Goal: Task Accomplishment & Management: Manage account settings

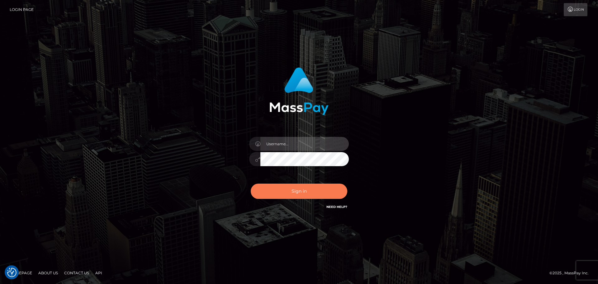
type input "[PERSON_NAME].rollacan"
click at [304, 193] on button "Sign in" at bounding box center [299, 190] width 97 height 15
type input "[PERSON_NAME].rollacan"
click at [306, 193] on button "Sign in" at bounding box center [299, 190] width 97 height 15
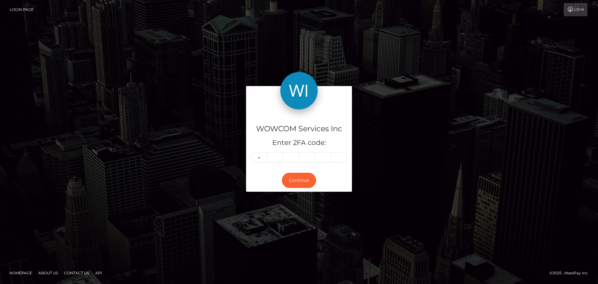
type input "3"
type input "6"
type input "1"
type input "6"
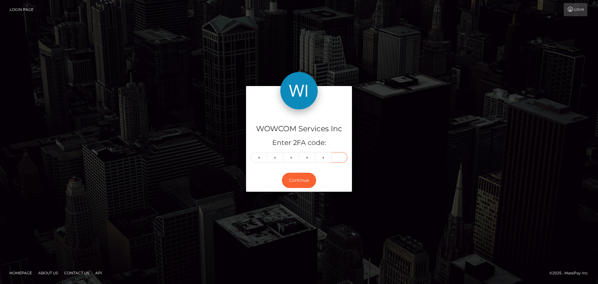
type input "4"
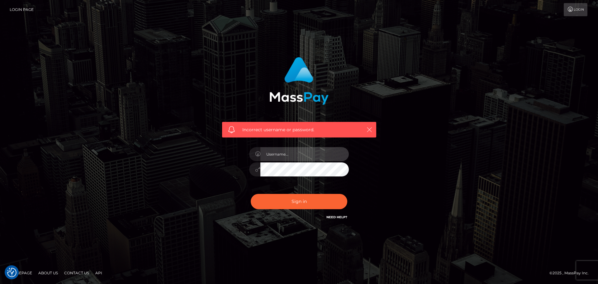
type input "[PERSON_NAME].rollacan"
click at [370, 131] on icon "button" at bounding box center [369, 129] width 6 height 6
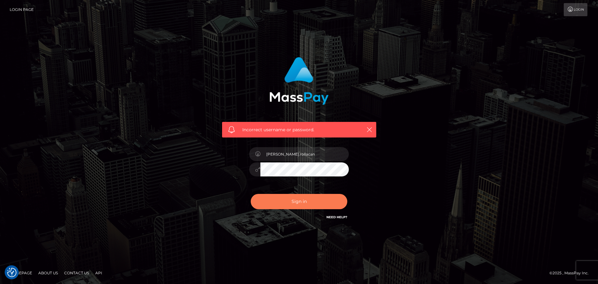
click at [311, 202] on button "Sign in" at bounding box center [299, 201] width 97 height 15
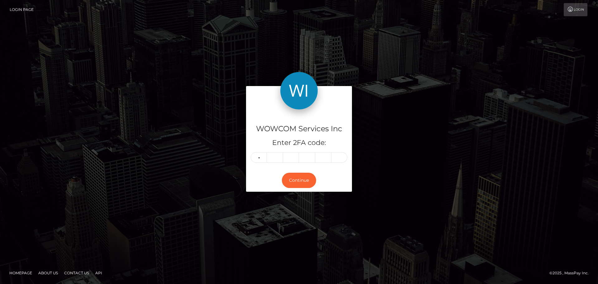
type input "6"
type input "1"
type input "9"
type input "4"
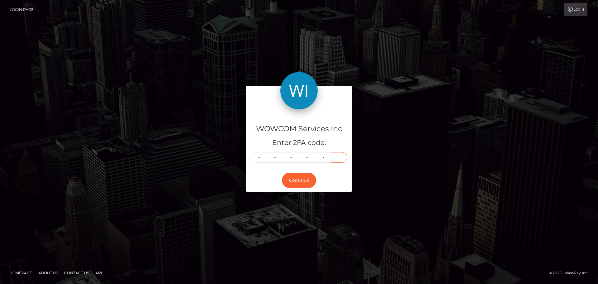
type input "0"
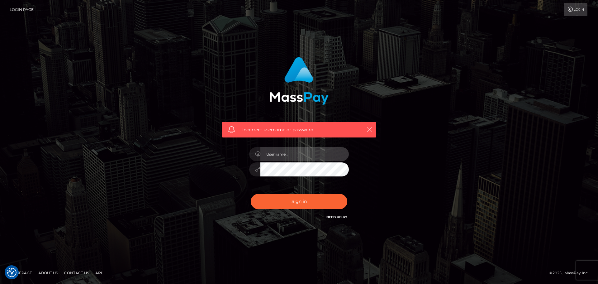
type input "[PERSON_NAME].rollacan"
click at [370, 130] on icon "button" at bounding box center [369, 129] width 6 height 6
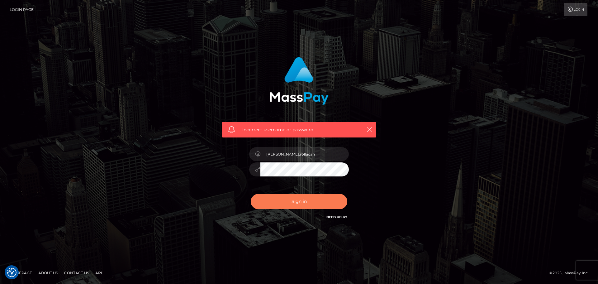
click at [303, 202] on button "Sign in" at bounding box center [299, 201] width 97 height 15
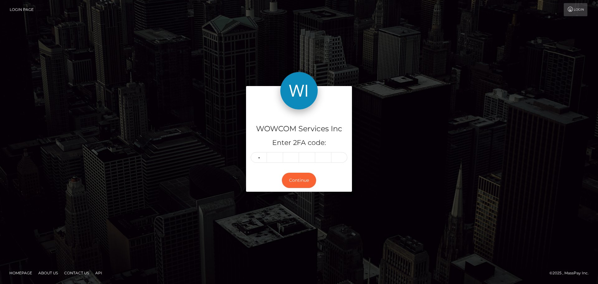
type input "5"
type input "9"
type input "5"
type input "8"
type input "6"
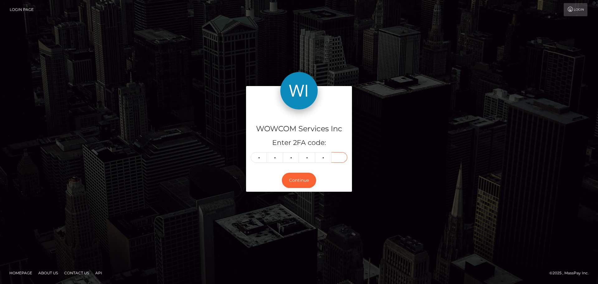
type input "6"
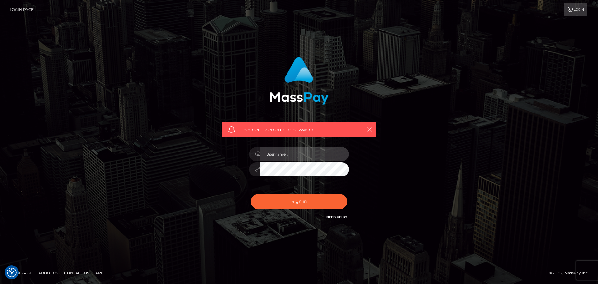
type input "[PERSON_NAME].rollacan"
click at [370, 131] on icon "button" at bounding box center [369, 129] width 6 height 6
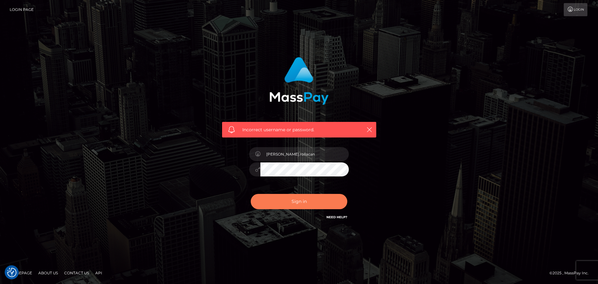
click at [309, 203] on button "Sign in" at bounding box center [299, 201] width 97 height 15
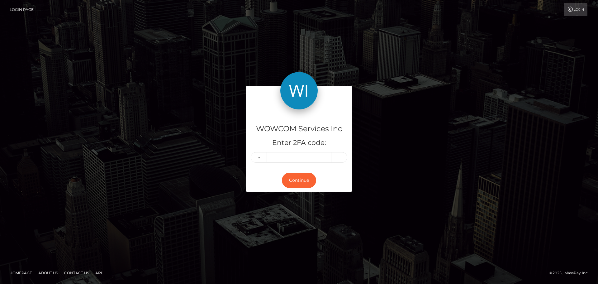
type input "6"
type input "8"
type input "2"
type input "8"
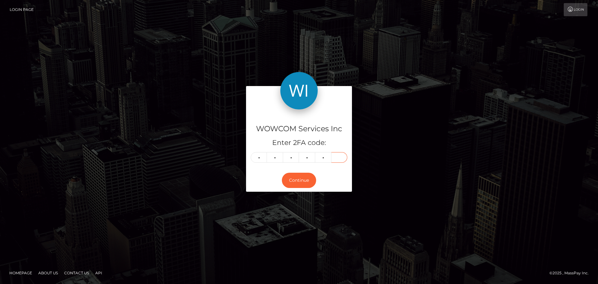
type input "3"
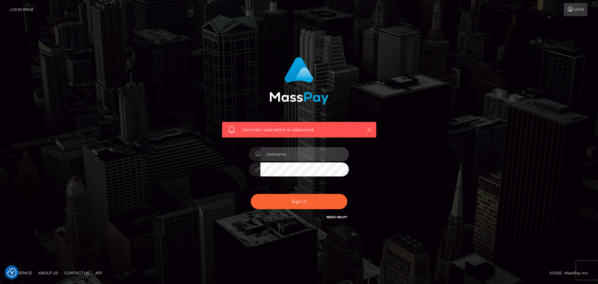
type input "[PERSON_NAME].rollacan"
click at [369, 129] on icon "button" at bounding box center [369, 129] width 6 height 6
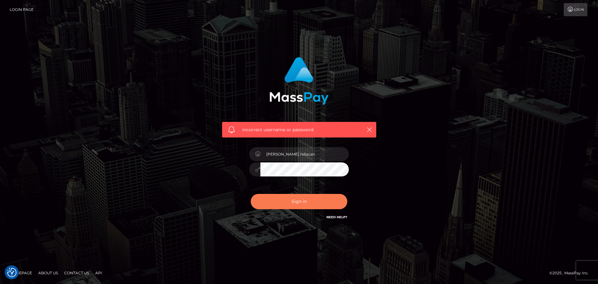
click at [309, 203] on button "Sign in" at bounding box center [299, 201] width 97 height 15
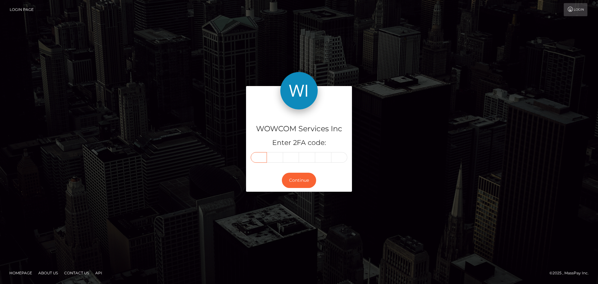
click at [259, 158] on input "text" at bounding box center [259, 157] width 16 height 11
type input "1"
type input "2"
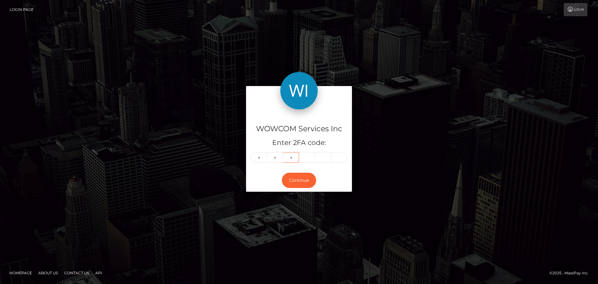
type input "2"
type input "1"
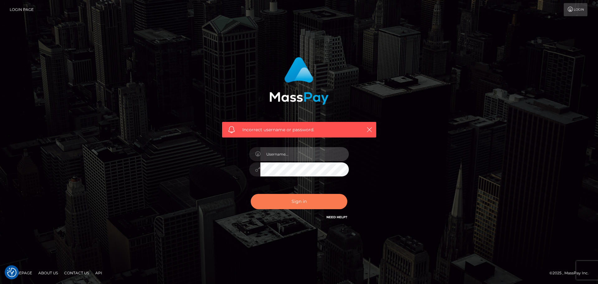
type input "[PERSON_NAME].rollacan"
click at [320, 202] on button "Sign in" at bounding box center [299, 201] width 97 height 15
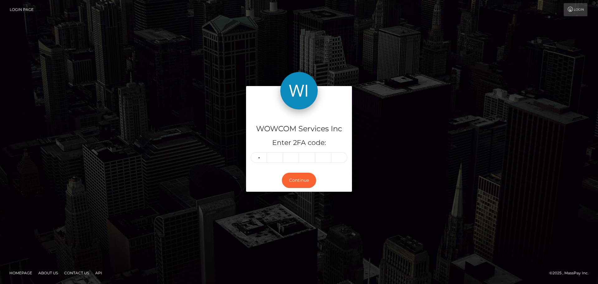
type input "6"
type input "2"
type input "1"
type input "7"
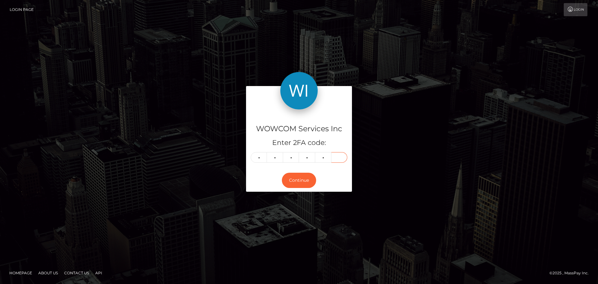
type input "2"
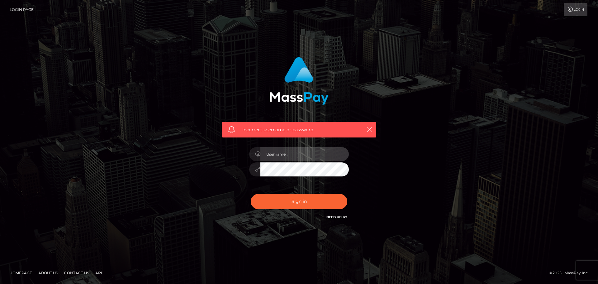
type input "lucretia.rollacan"
click at [369, 131] on icon "button" at bounding box center [369, 129] width 6 height 6
click at [369, 128] on icon "button" at bounding box center [369, 129] width 6 height 6
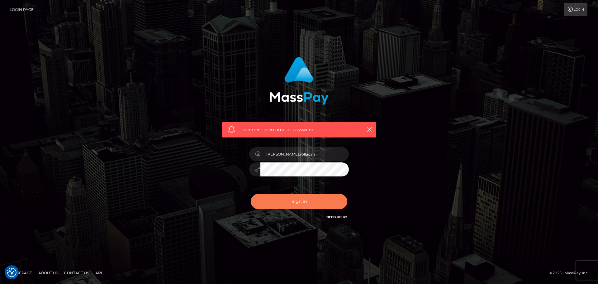
click at [301, 201] on button "Sign in" at bounding box center [299, 201] width 97 height 15
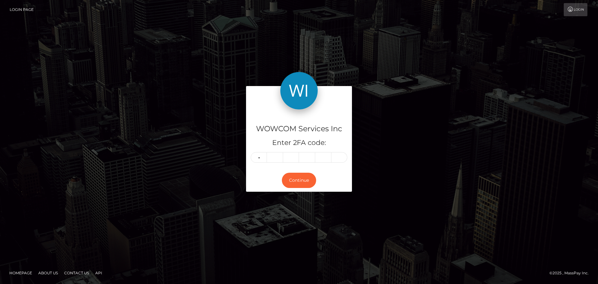
type input "7"
type input "6"
type input "7"
type input "4"
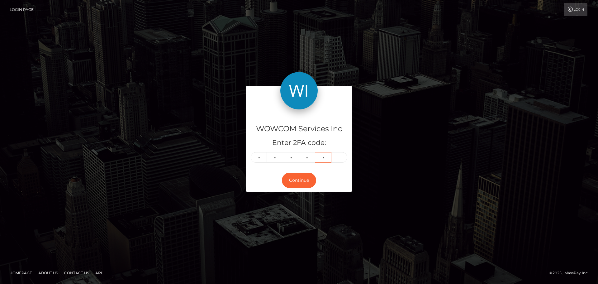
type input "8"
type input "6"
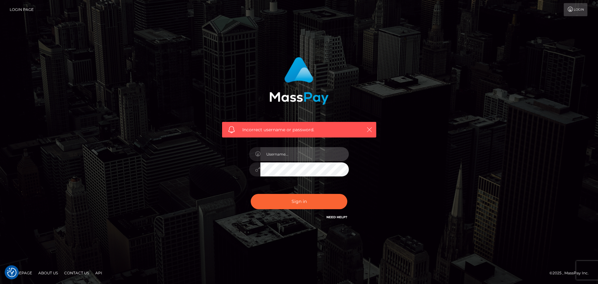
type input "lucretia.rollacan"
click at [370, 130] on icon "button" at bounding box center [369, 129] width 6 height 6
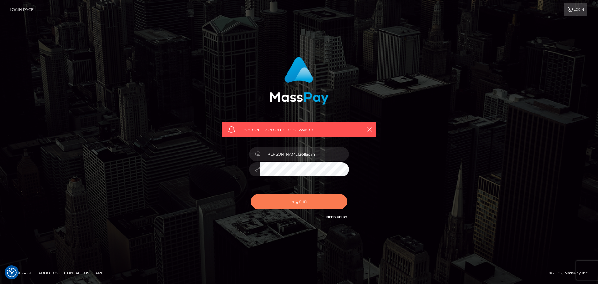
click at [302, 203] on button "Sign in" at bounding box center [299, 201] width 97 height 15
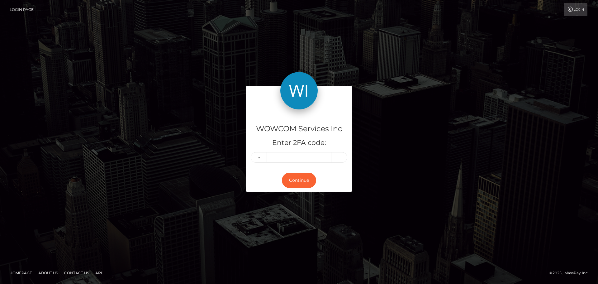
type input "8"
type input "6"
type input "3"
type input "9"
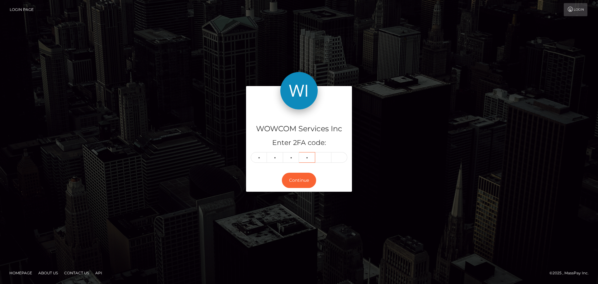
type input "2"
type input "8"
type input "0"
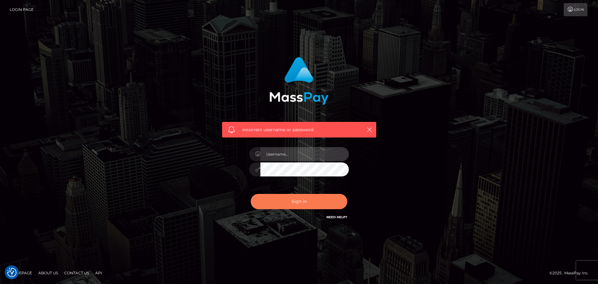
type input "lucretia.rollacan"
click at [311, 200] on button "Sign in" at bounding box center [299, 201] width 97 height 15
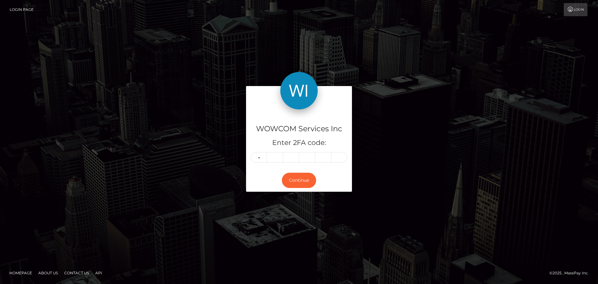
type input "5"
type input "9"
type input "7"
type input "4"
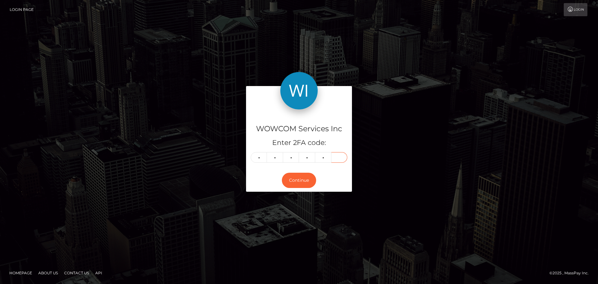
type input "9"
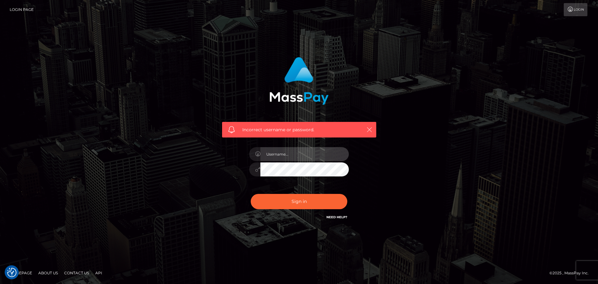
type input "[PERSON_NAME].rollacan"
click at [373, 130] on button "button" at bounding box center [369, 130] width 8 height 8
click at [367, 129] on icon "button" at bounding box center [369, 129] width 6 height 6
click at [369, 129] on icon "button" at bounding box center [369, 129] width 6 height 6
click at [311, 158] on input "lucretia.rollacan" at bounding box center [304, 154] width 88 height 14
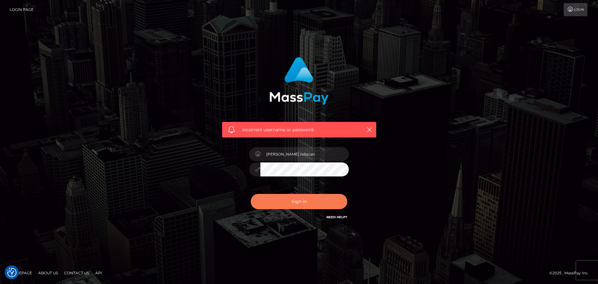
click at [314, 202] on button "Sign in" at bounding box center [299, 201] width 97 height 15
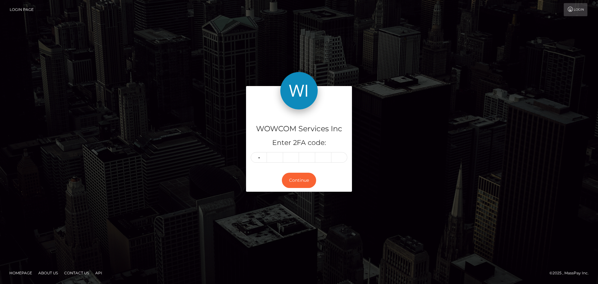
type input "0"
type input "6"
type input "5"
type input "6"
type input "3"
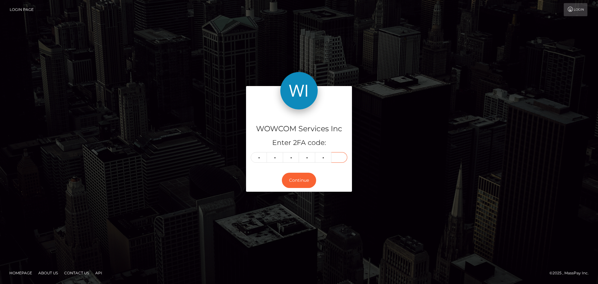
type input "8"
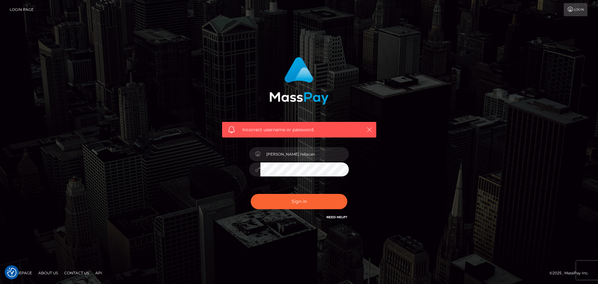
click at [372, 127] on icon "button" at bounding box center [369, 129] width 6 height 6
click at [305, 159] on input "lucretia.rollacan" at bounding box center [304, 154] width 88 height 14
type input "Lucretia.rollacan"
click at [301, 202] on button "Sign in" at bounding box center [299, 201] width 97 height 15
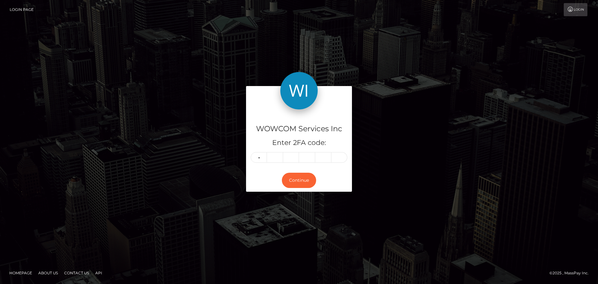
type input "5"
type input "8"
type input "3"
type input "7"
type input "9"
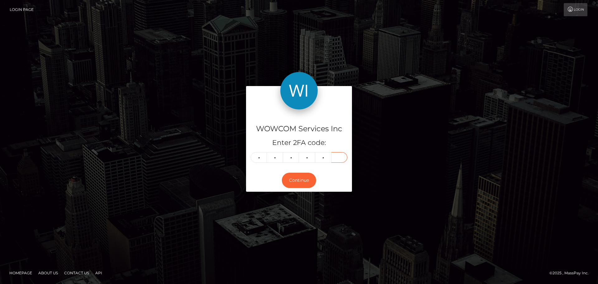
type input "3"
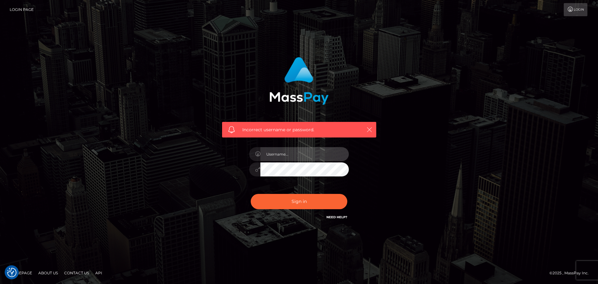
type input "[PERSON_NAME].rollacan"
click at [368, 127] on icon "button" at bounding box center [369, 129] width 6 height 6
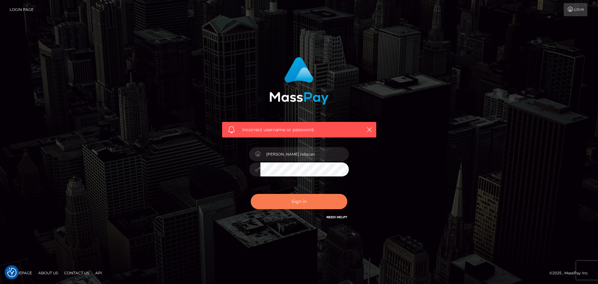
click at [306, 202] on button "Sign in" at bounding box center [299, 201] width 97 height 15
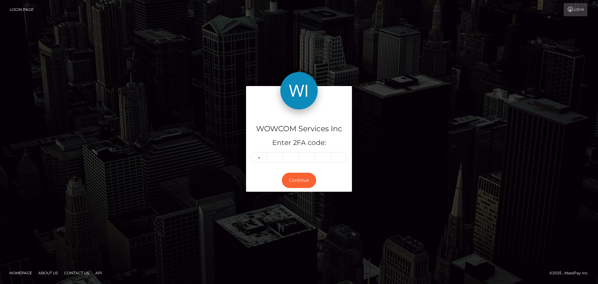
type input "3"
type input "4"
type input "6"
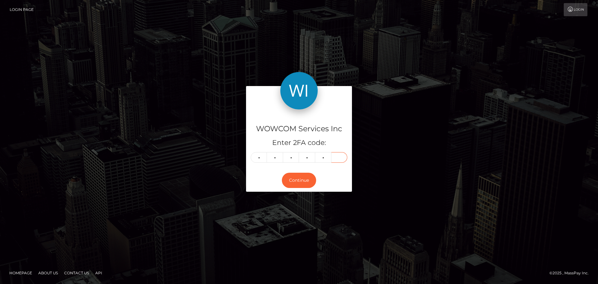
type input "7"
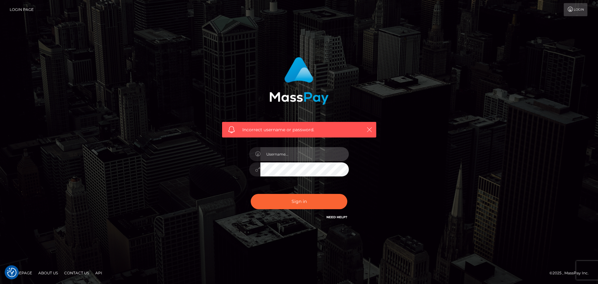
type input "Lucretia.rollacan"
click at [369, 128] on icon "button" at bounding box center [369, 129] width 6 height 6
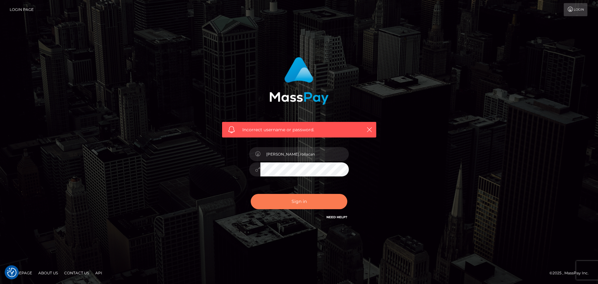
click at [301, 201] on button "Sign in" at bounding box center [299, 201] width 97 height 15
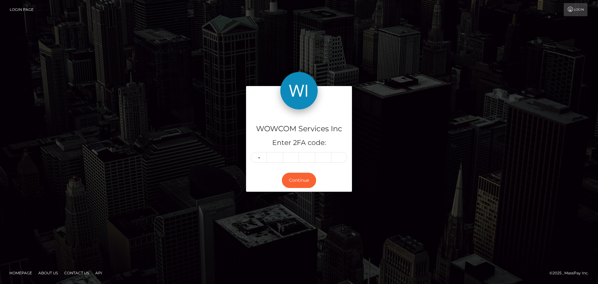
type input "9"
type input "7"
type input "5"
type input "7"
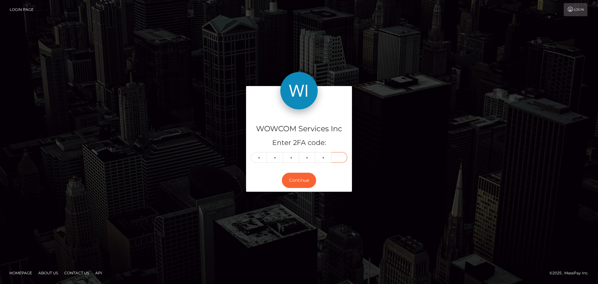
type input "1"
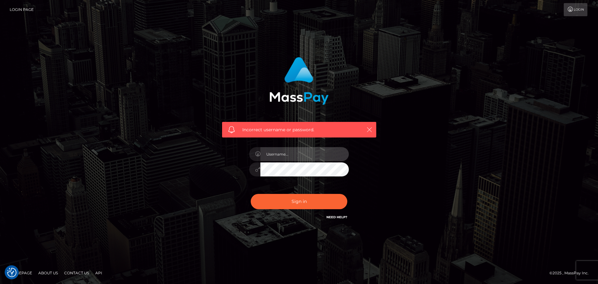
type input "[PERSON_NAME].rollacan"
click at [369, 129] on icon "button" at bounding box center [369, 129] width 6 height 6
click at [370, 129] on icon "button" at bounding box center [369, 129] width 6 height 6
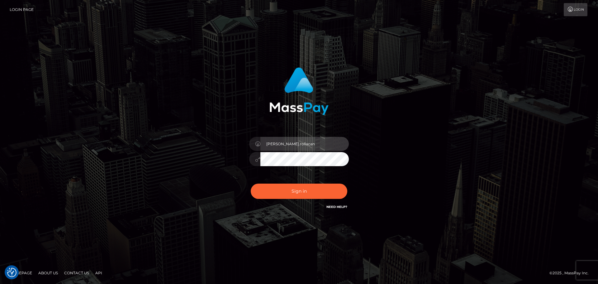
click at [305, 145] on input "[PERSON_NAME].rollacan" at bounding box center [304, 144] width 88 height 14
type input "[PERSON_NAME].wowcan"
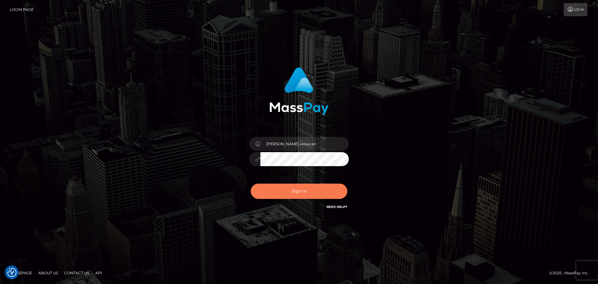
click at [311, 191] on button "Sign in" at bounding box center [299, 190] width 97 height 15
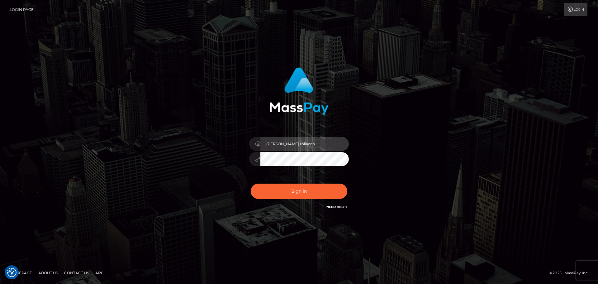
click at [307, 143] on input "[PERSON_NAME].rollacan" at bounding box center [304, 144] width 88 height 14
type input "[PERSON_NAME].wowcan"
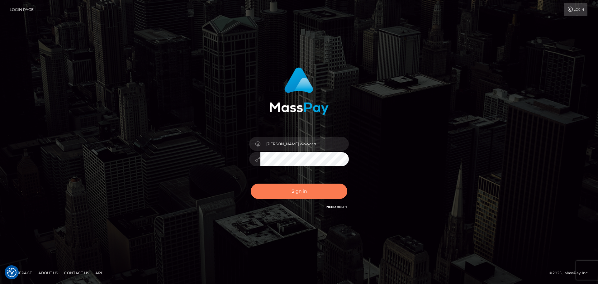
click at [310, 191] on button "Sign in" at bounding box center [299, 190] width 97 height 15
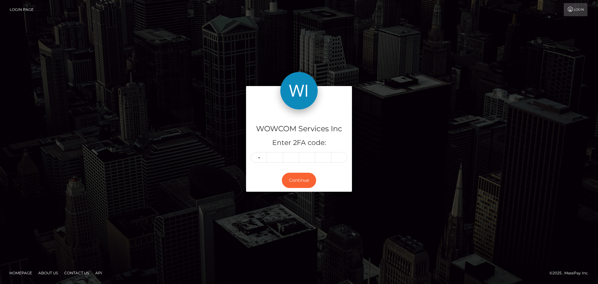
type input "4"
type input "6"
type input "2"
type input "8"
type input "1"
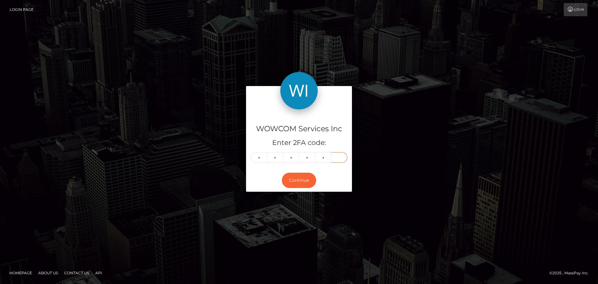
type input "5"
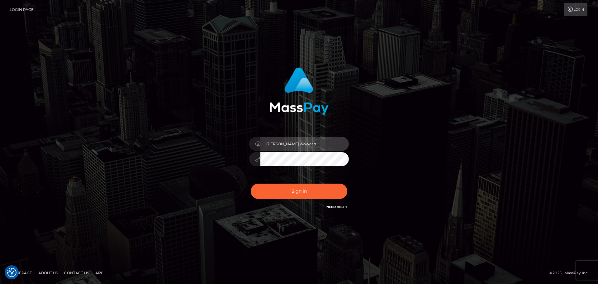
click at [315, 144] on input "[PERSON_NAME].wowcan" at bounding box center [304, 144] width 88 height 14
type input "[PERSON_NAME].rollacan"
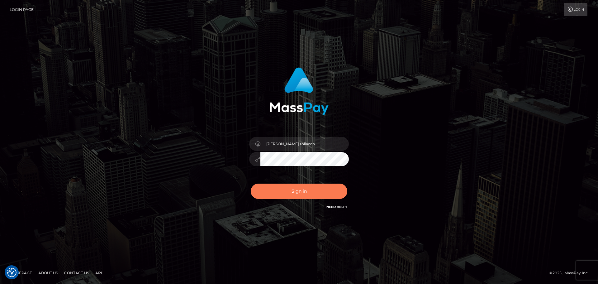
click at [302, 192] on button "Sign in" at bounding box center [299, 190] width 97 height 15
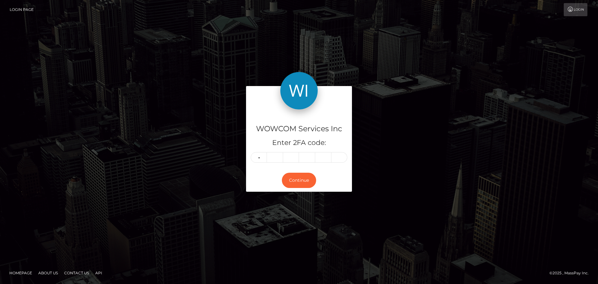
type input "4"
type input "9"
type input "3"
type input "0"
type input "8"
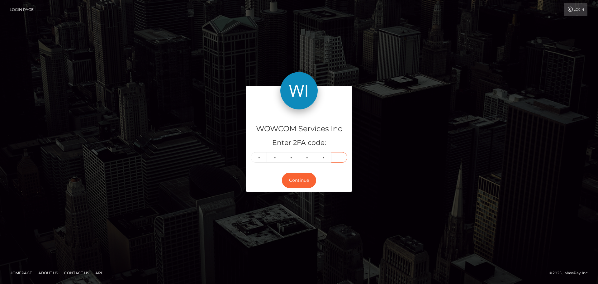
type input "6"
